Goal: Find specific page/section

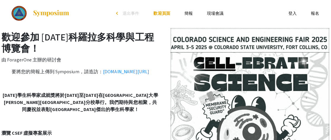
click at [214, 15] on font "現場會議" at bounding box center [215, 13] width 17 height 5
